Goal: Answer question/provide support

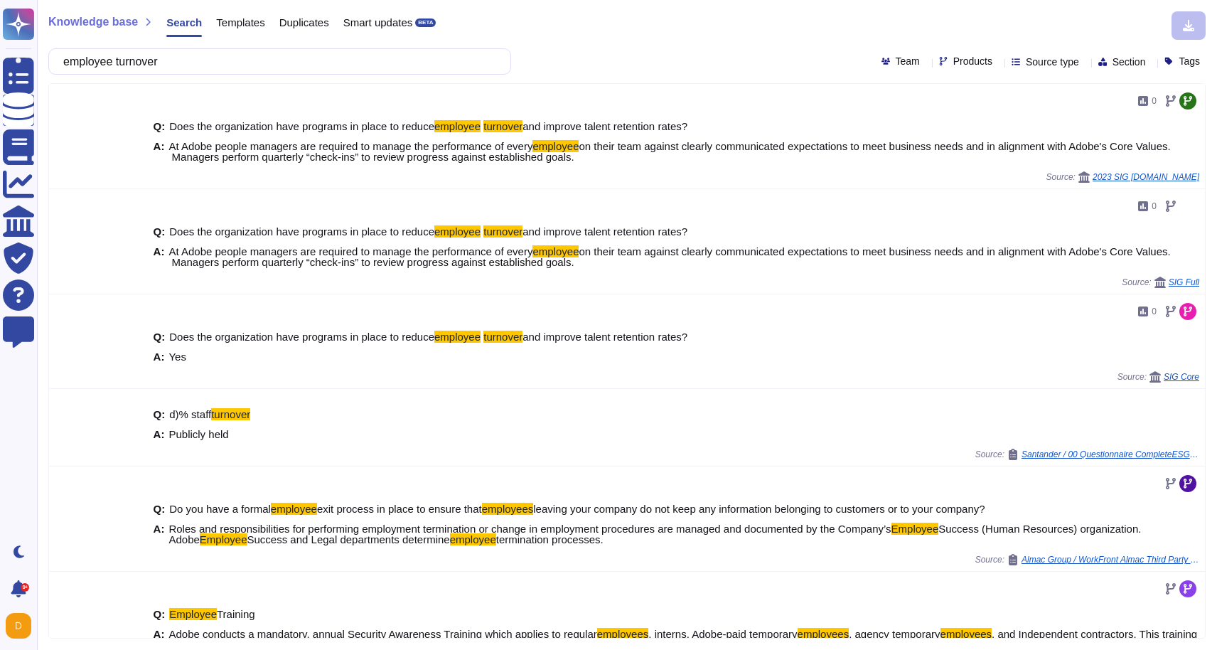
scroll to position [303, 0]
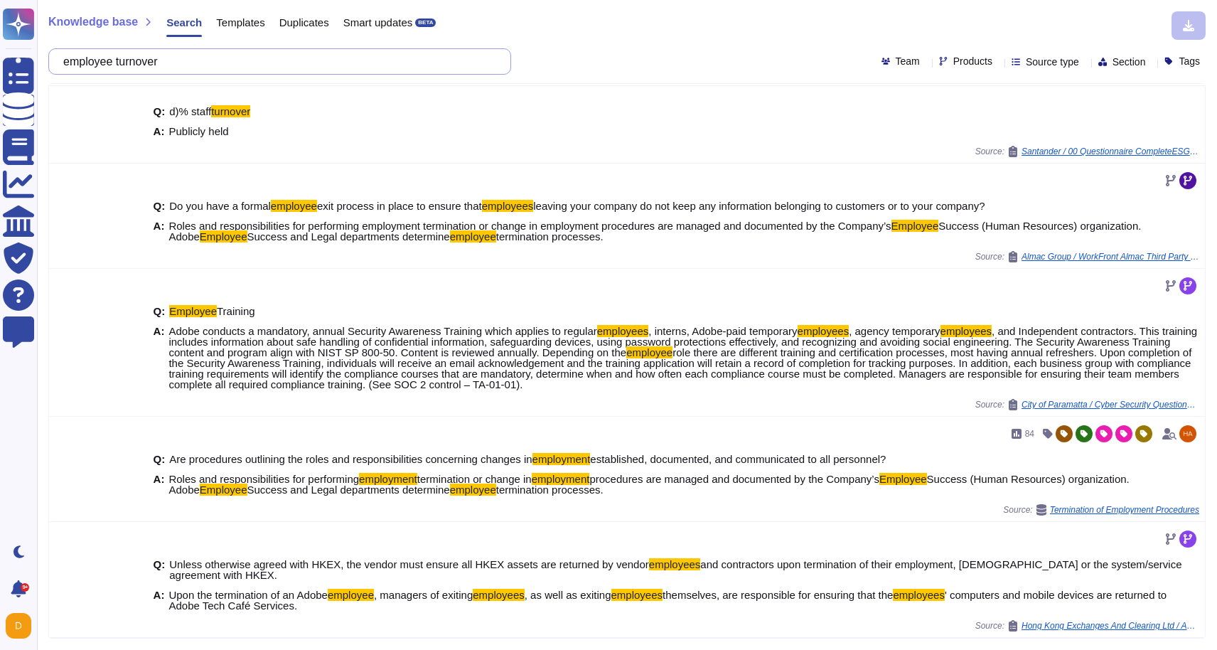
click at [230, 71] on input "employee turnover" at bounding box center [276, 61] width 440 height 25
click at [231, 65] on input "employee turnover" at bounding box center [276, 61] width 440 height 25
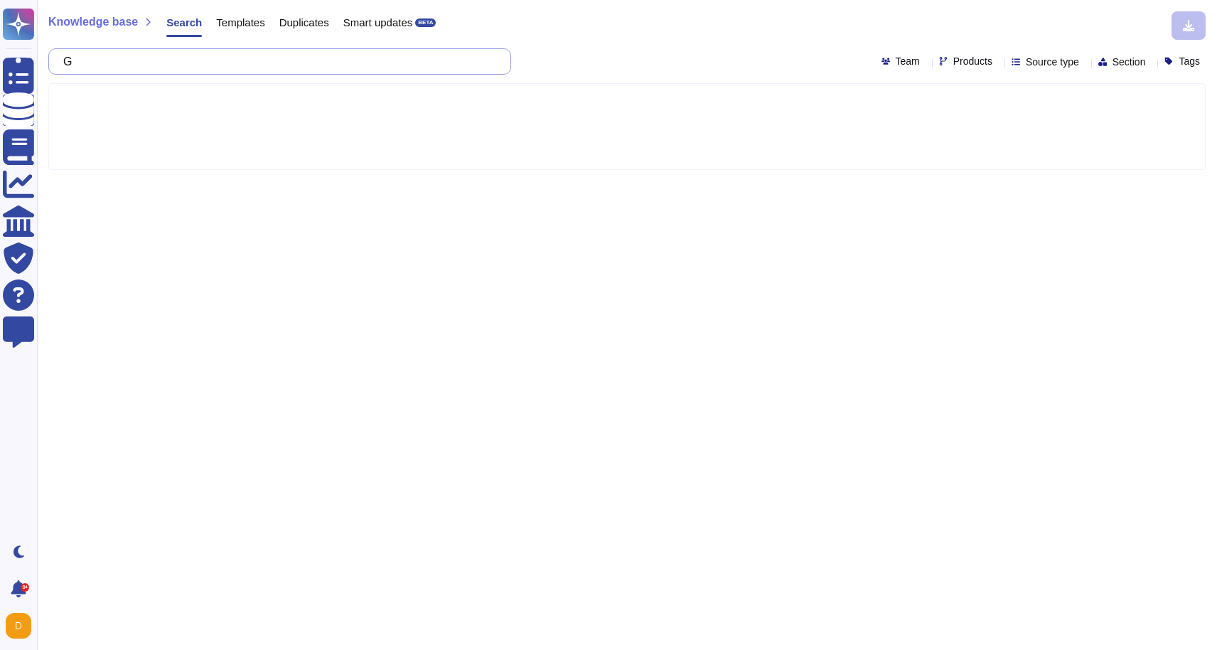
scroll to position [0, 0]
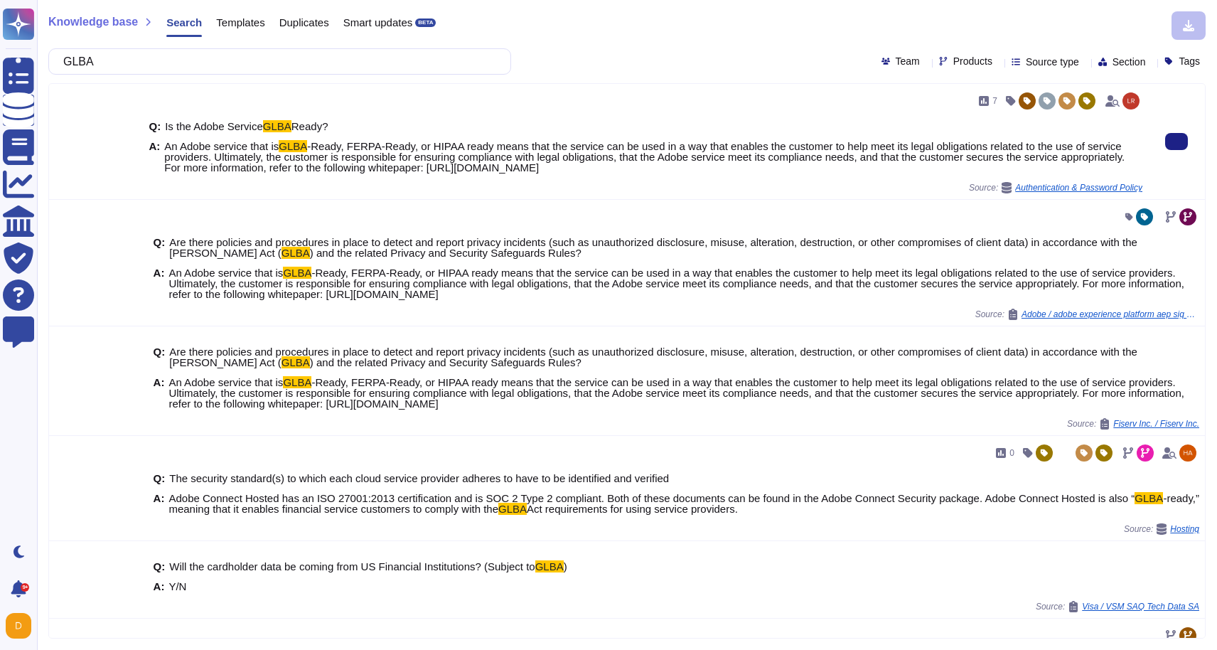
drag, startPoint x: 753, startPoint y: 179, endPoint x: 159, endPoint y: 151, distance: 594.4
click at [159, 151] on div "Q: Is the Adobe Service GLBA Ready? A: An Adobe service that is GLBA -Ready, FE…" at bounding box center [646, 147] width 994 height 70
copy div "An Adobe service that is GLBA -Ready, FERPA-Ready, or HIPAA ready means that th…"
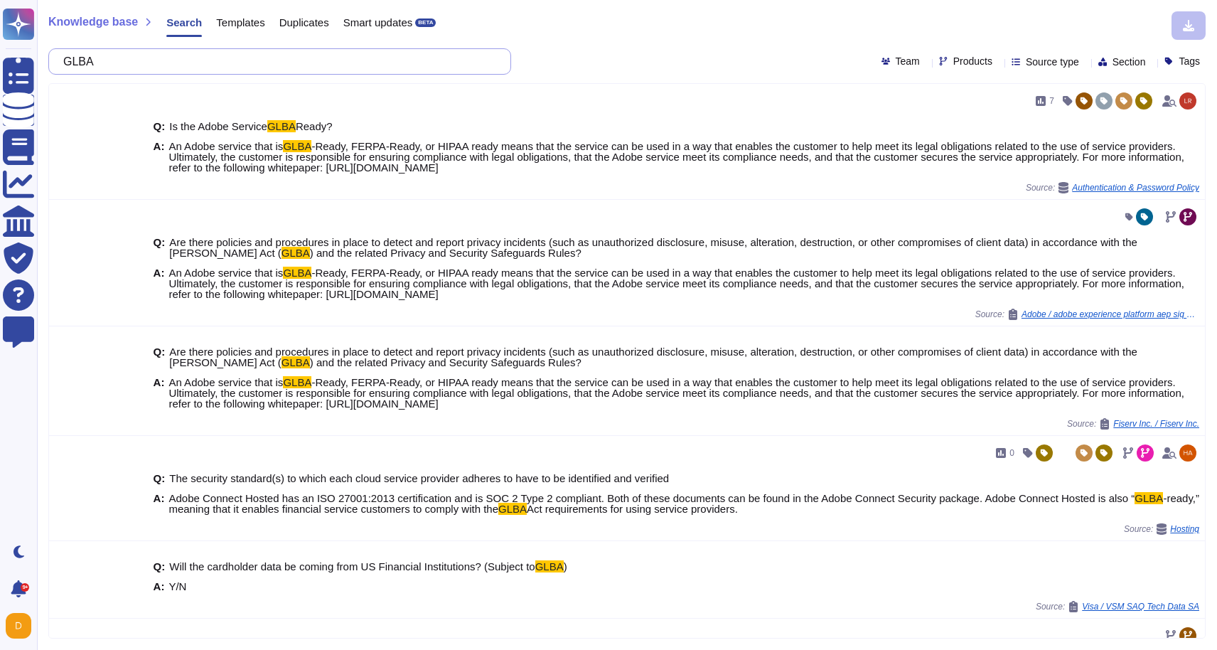
click at [228, 60] on input "GLBA" at bounding box center [276, 61] width 440 height 25
paste input "Does your organization have a procedure to process complaints from data protect…"
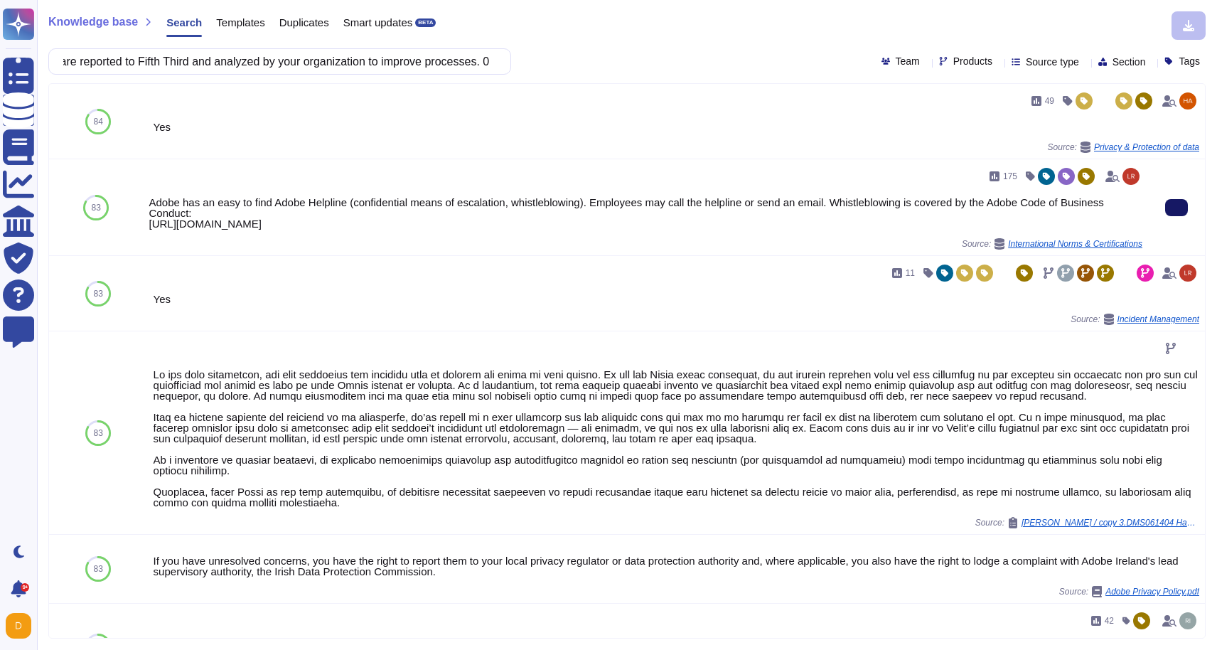
type input "Does your organization have a procedure to process complaints from data protect…"
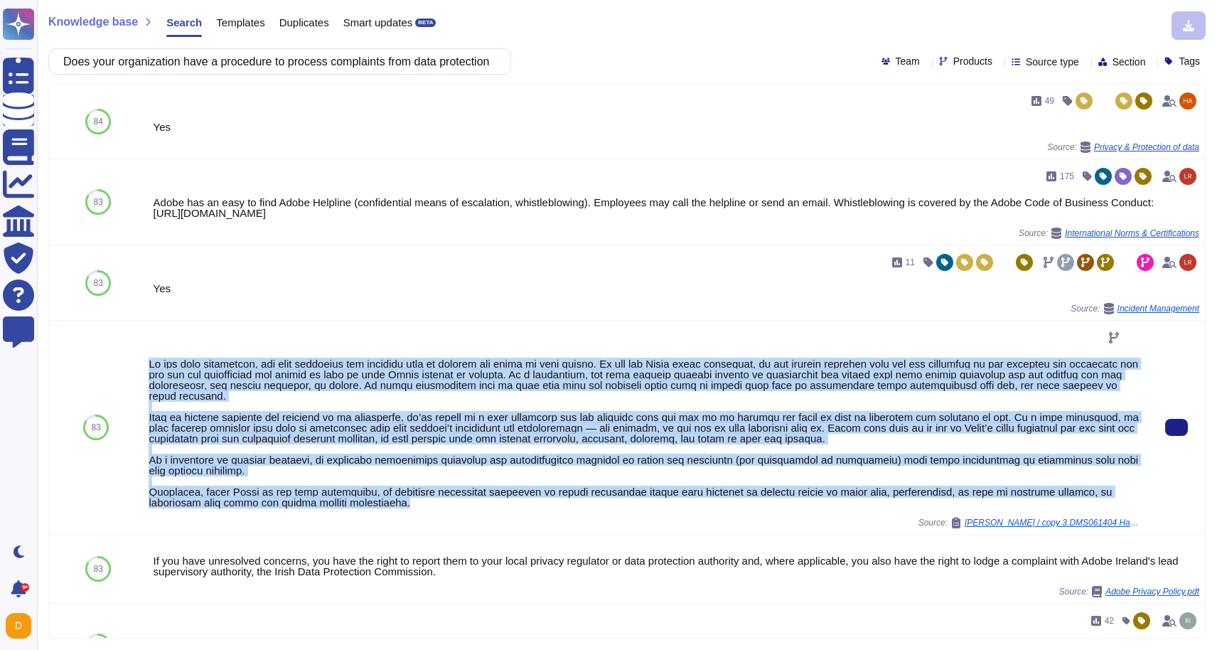
drag, startPoint x: 424, startPoint y: 512, endPoint x: 148, endPoint y: 362, distance: 314.0
click at [149, 362] on div "Source: [PERSON_NAME] / copy 3.DMS061404 HagerGroup Supplier Cybersecurity Ques…" at bounding box center [646, 427] width 994 height 202
copy div "Lo ips dolo sitametcon, adi elit seddoeius tem incididu utla et dolorem ali eni…"
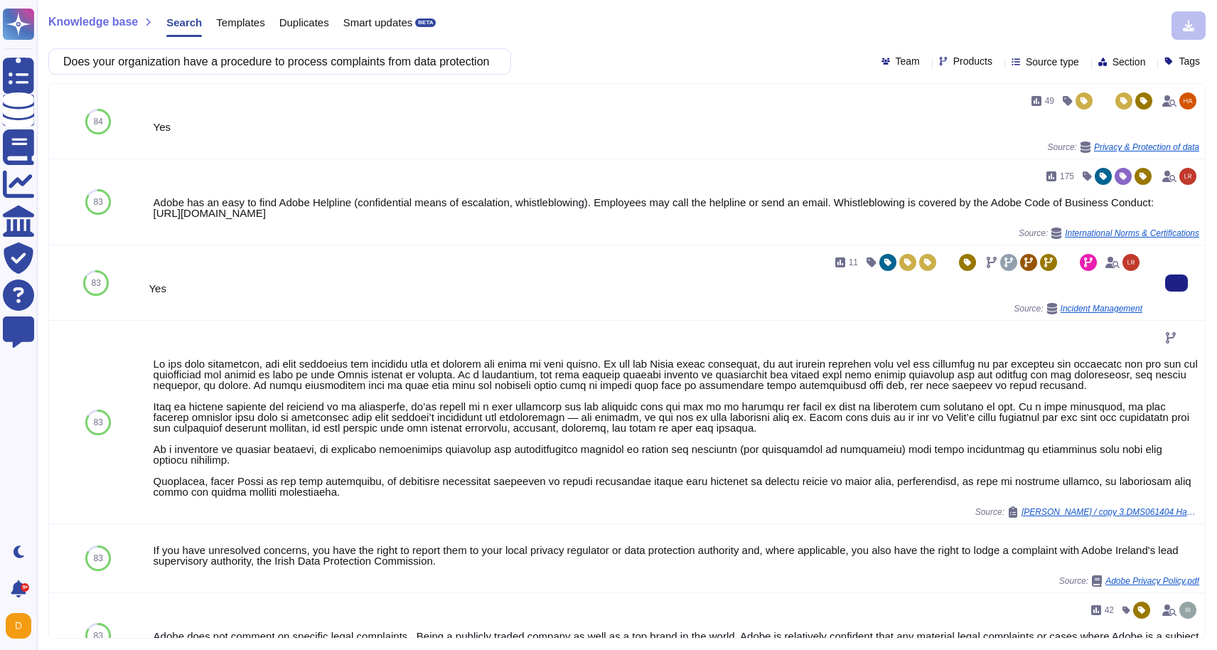
click at [489, 269] on div "11" at bounding box center [646, 262] width 994 height 23
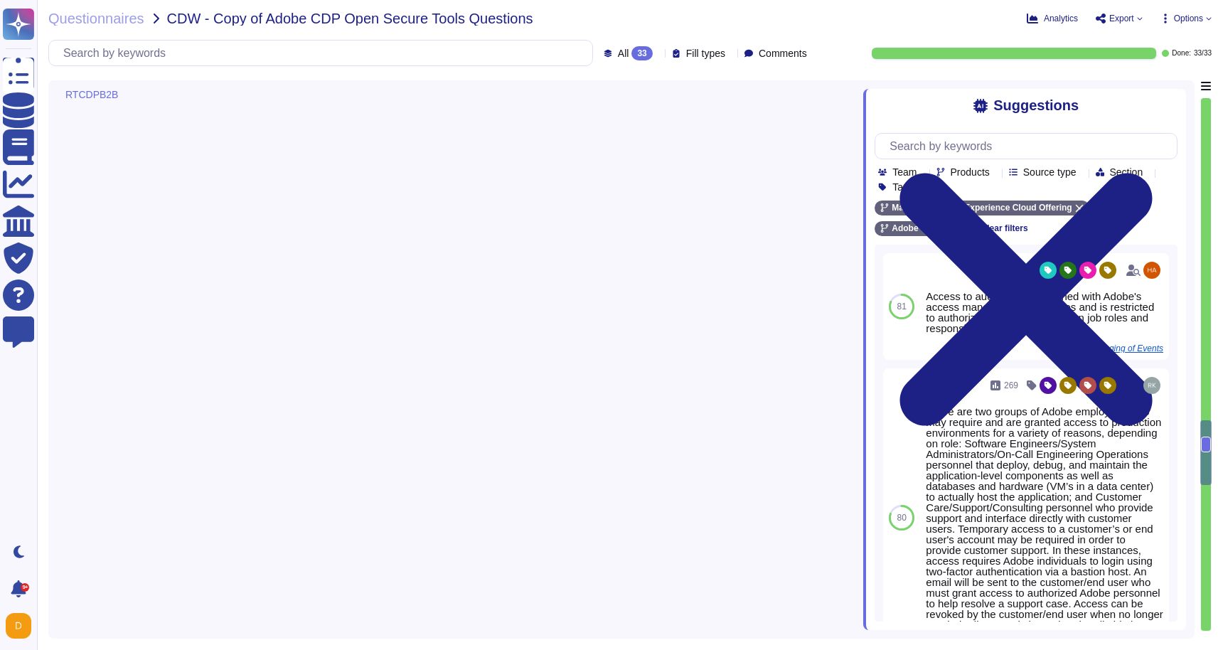
type textarea "Monthly scans are performed. Adobe conducts vulnerability scanning on a schedul…"
type textarea "Monthly scans."
type textarea "At least annually"
type textarea "February 2025. Testing report can be reviewed at https://www.adobe.com/trust/re…"
type textarea "Please review https://experienceleague.adobe.com/en/docs/marketo/using/product-…"
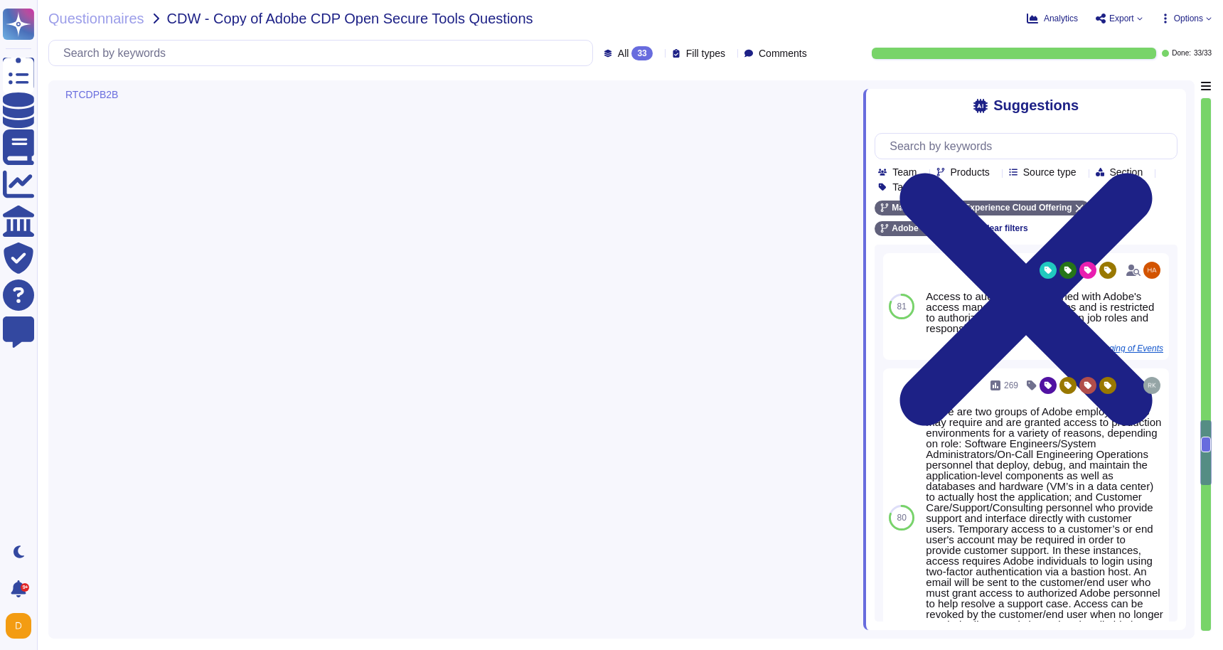
type textarea "No, but user persmissions and roles can be configured and tested. https://exper…"
type textarea "Customer admins have access to the audit log feature from the Admin Console, wh…"
type textarea "Yes Adobe collects logs that provide details regarding network and security inf…"
type textarea "The Marketo Audit Trail is available for customers to export up to a six-month …"
